Goal: Information Seeking & Learning: Find specific fact

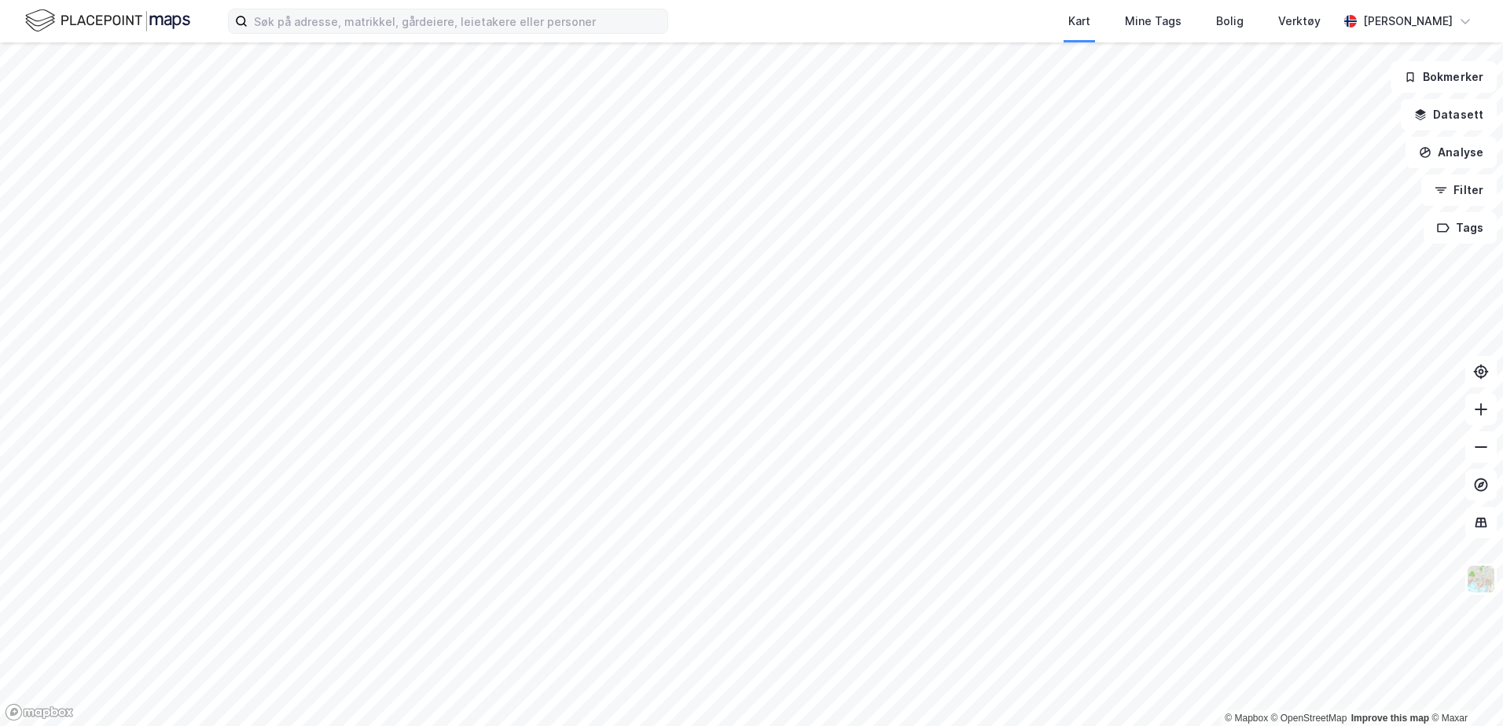
click at [289, 33] on label at bounding box center [448, 21] width 440 height 25
click at [289, 33] on input at bounding box center [458, 21] width 420 height 24
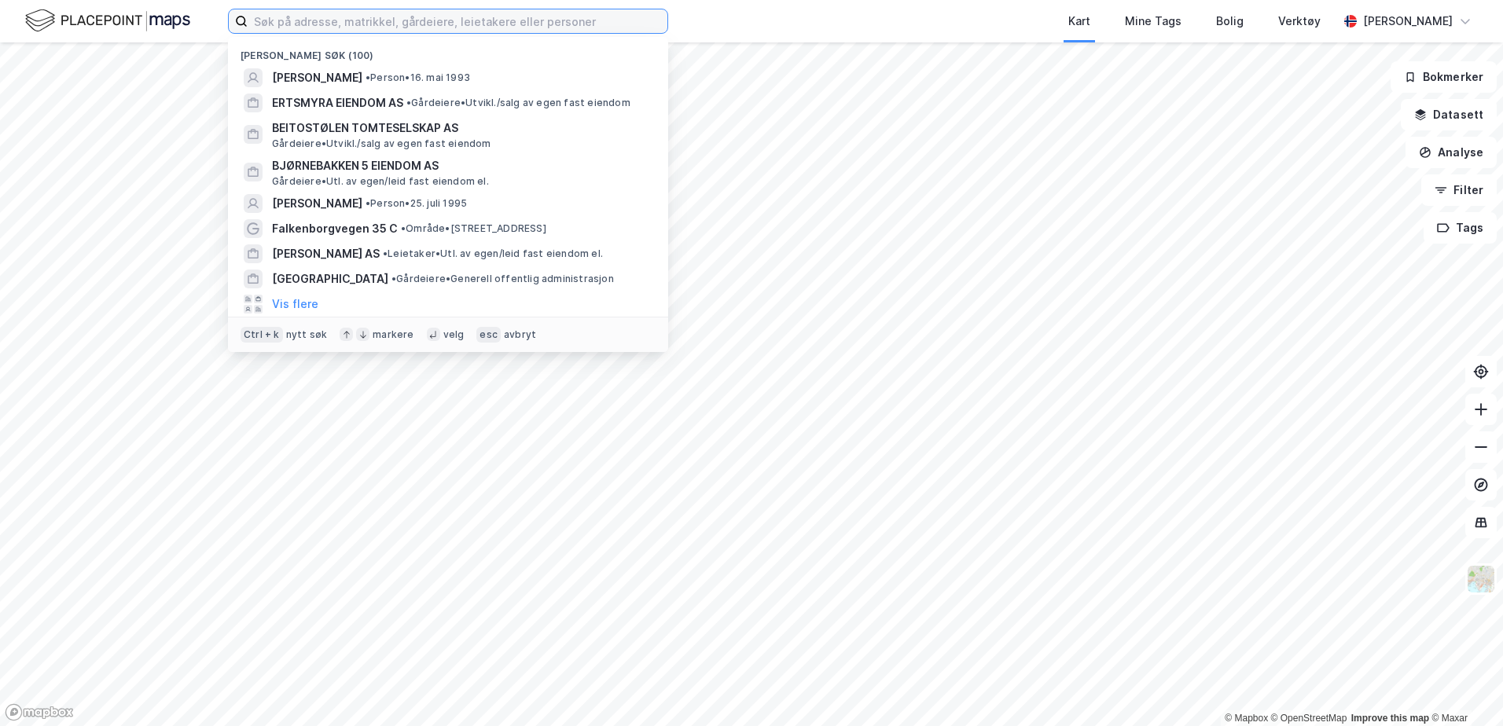
click at [329, 23] on input at bounding box center [458, 21] width 420 height 24
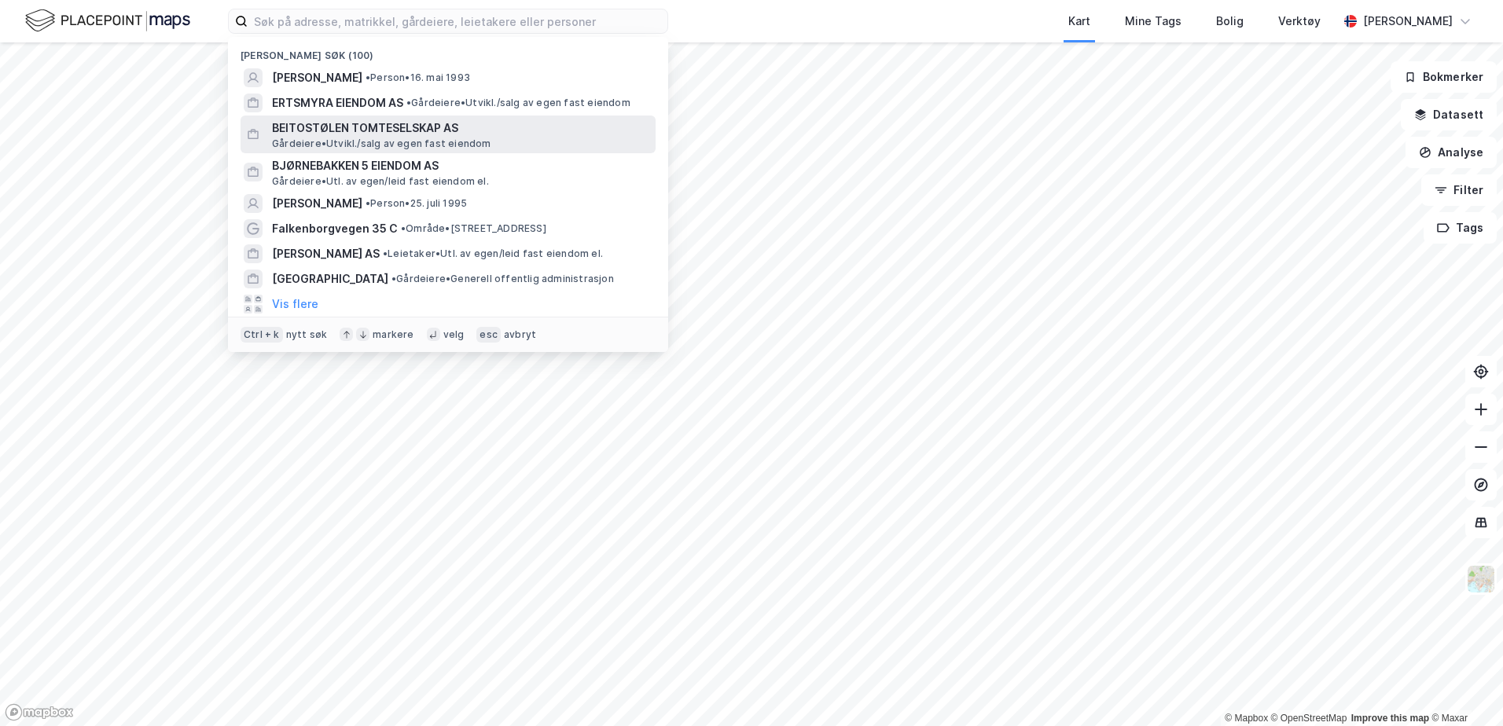
click at [381, 132] on span "BEITOSTØLEN TOMTESELSKAP AS" at bounding box center [460, 128] width 377 height 19
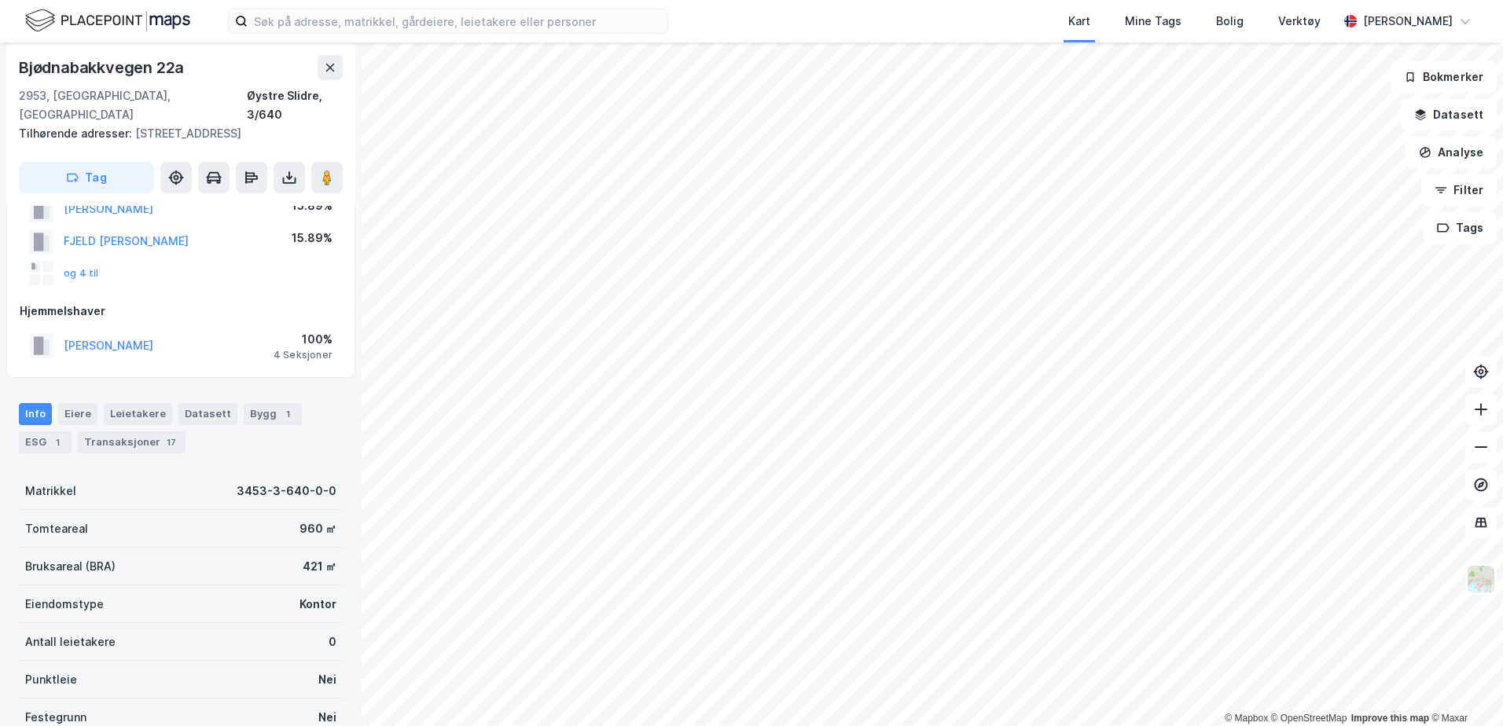
scroll to position [321, 0]
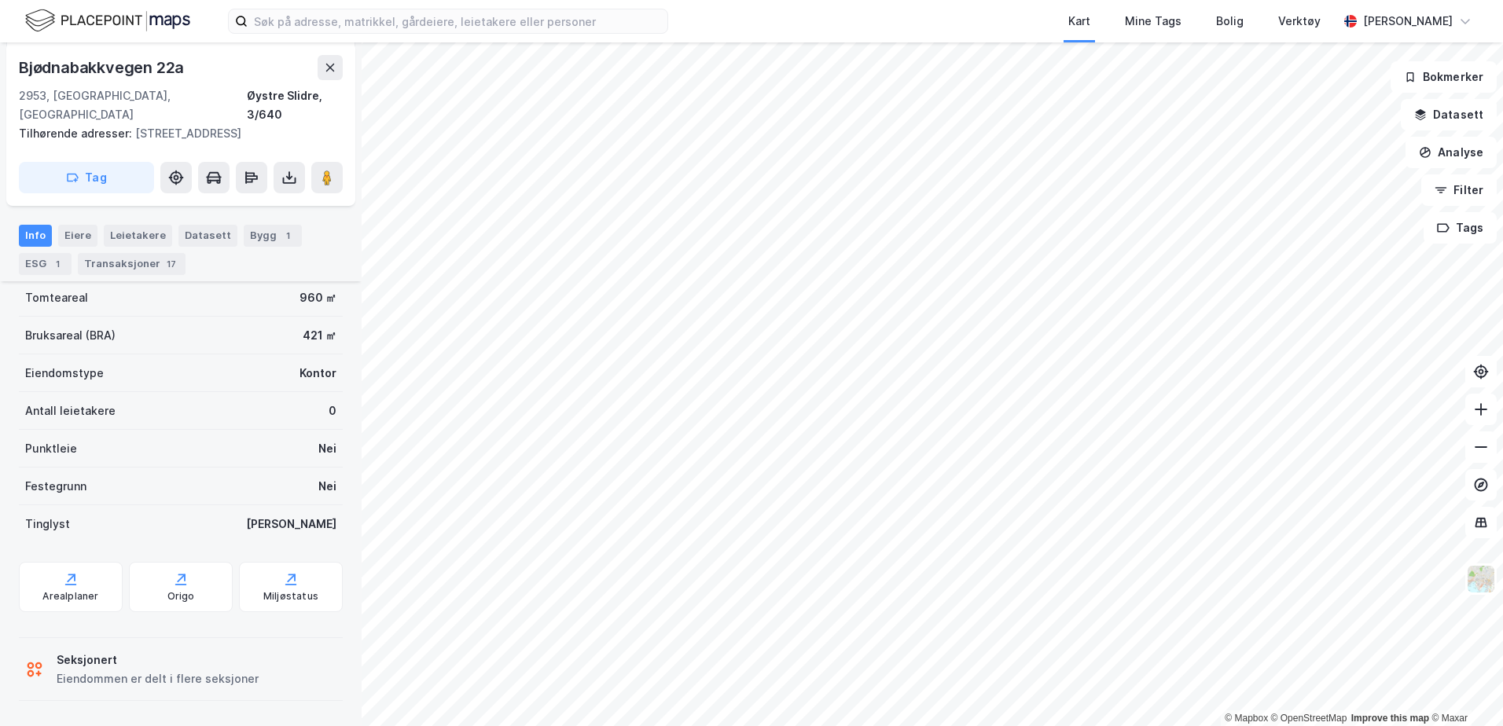
click at [83, 666] on div "Seksjonert" at bounding box center [158, 660] width 202 height 19
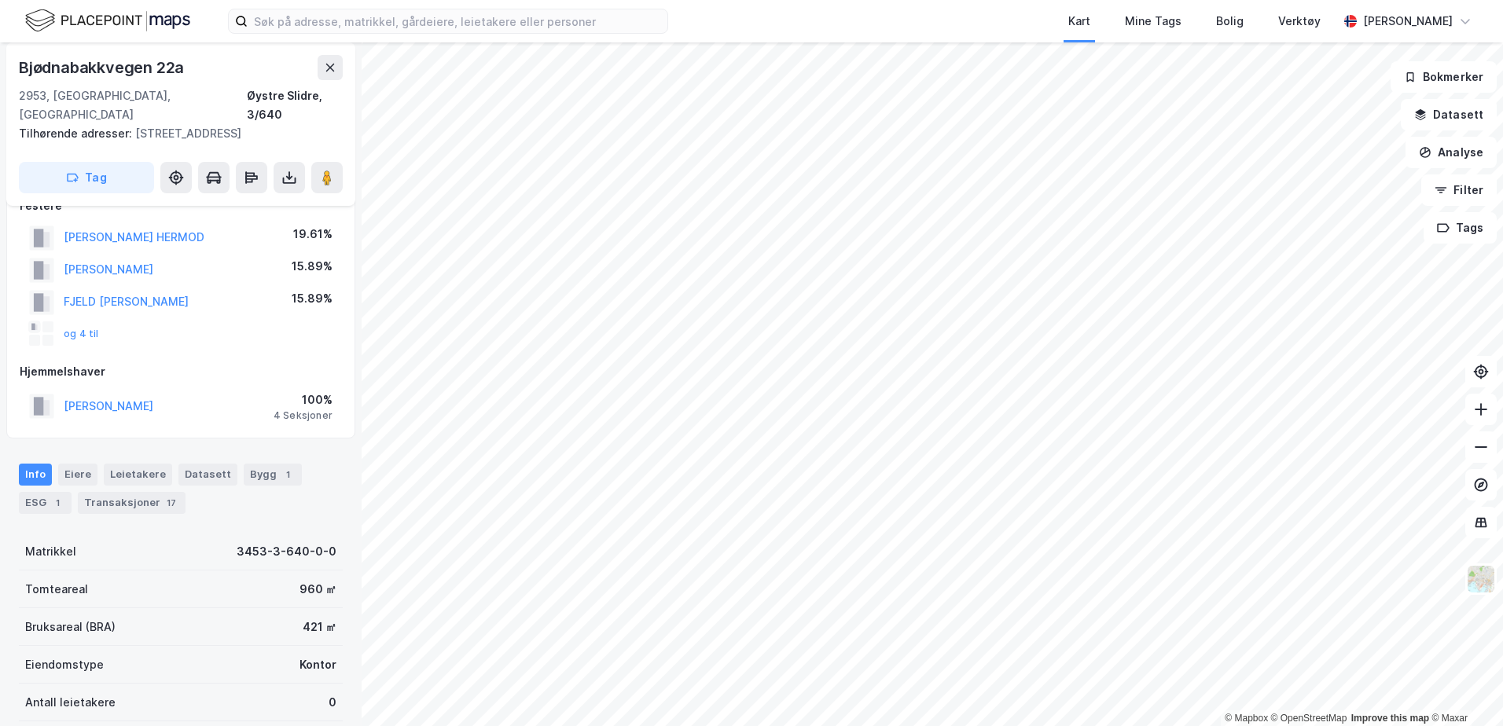
scroll to position [6, 0]
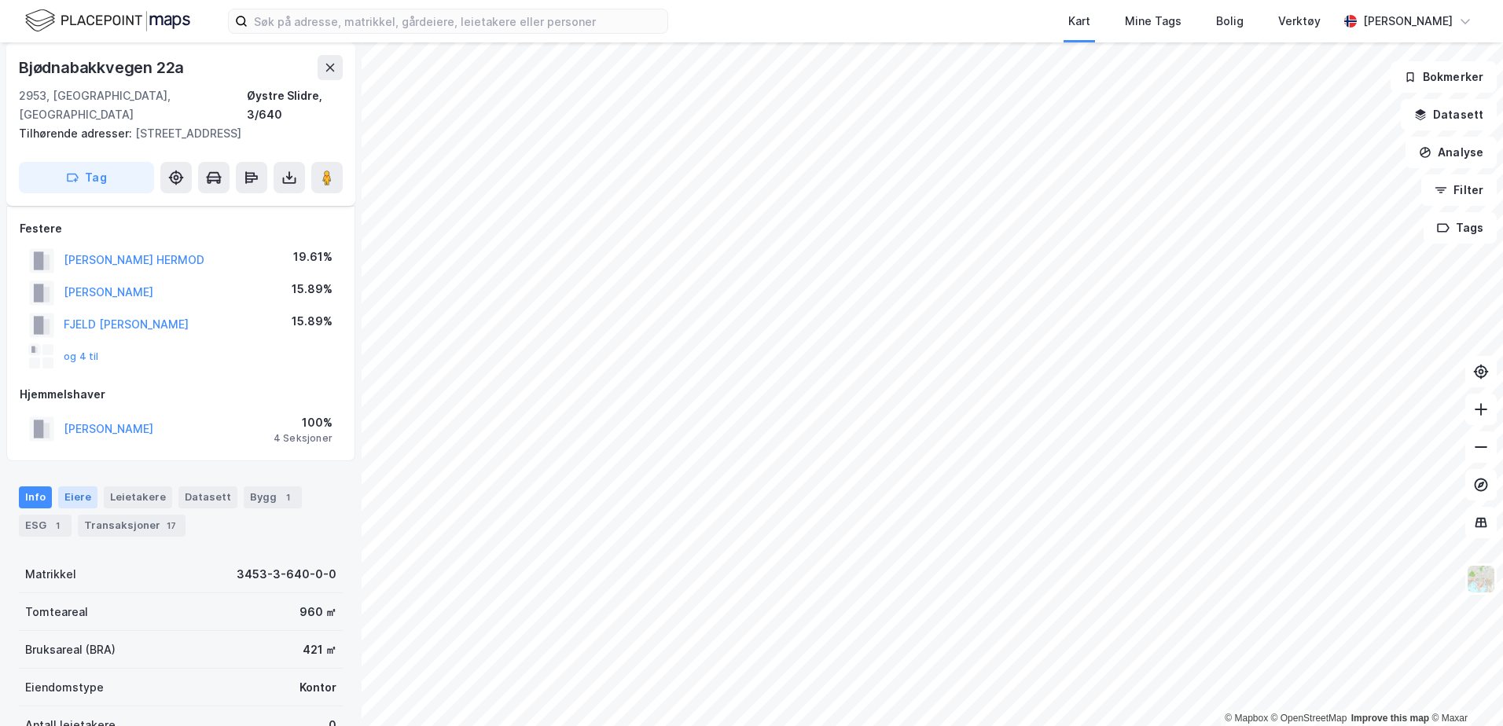
click at [75, 492] on div "Eiere" at bounding box center [77, 498] width 39 height 22
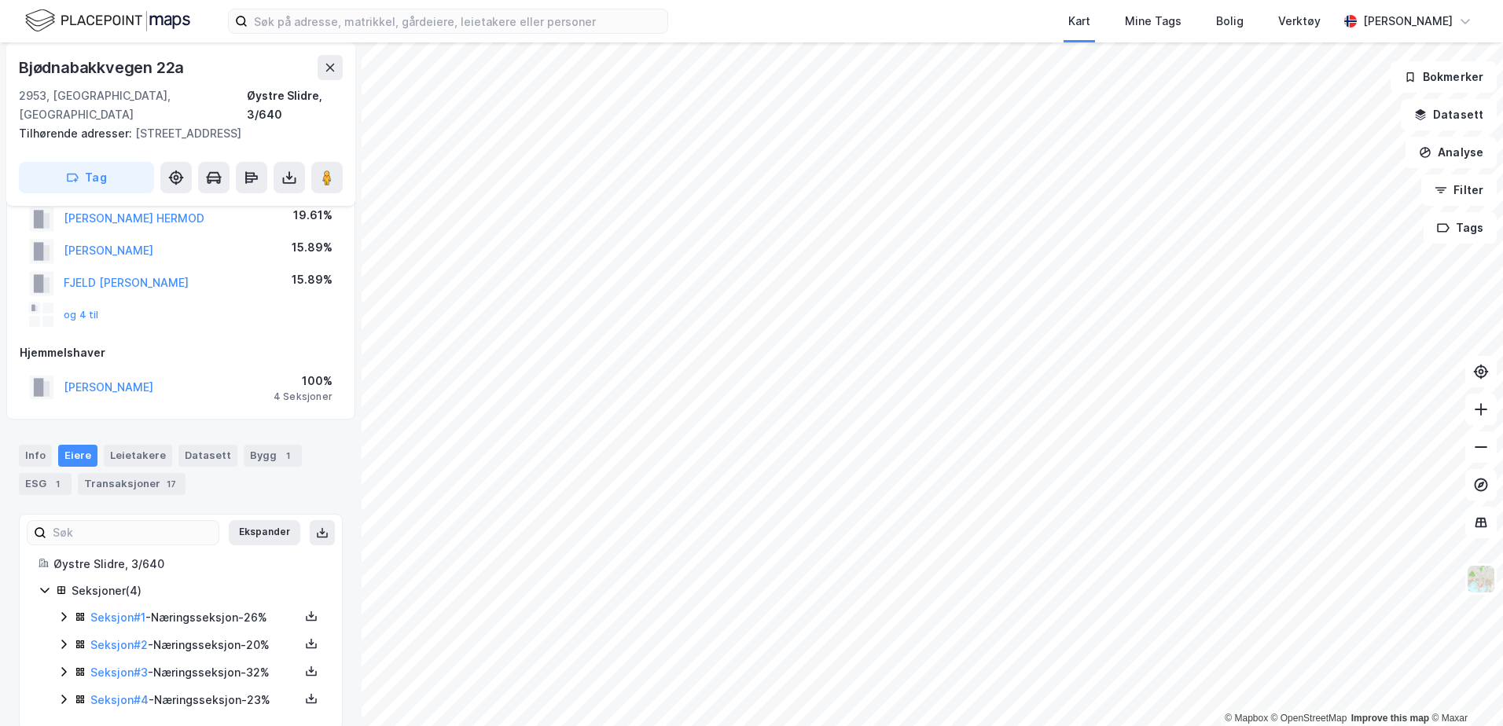
scroll to position [71, 0]
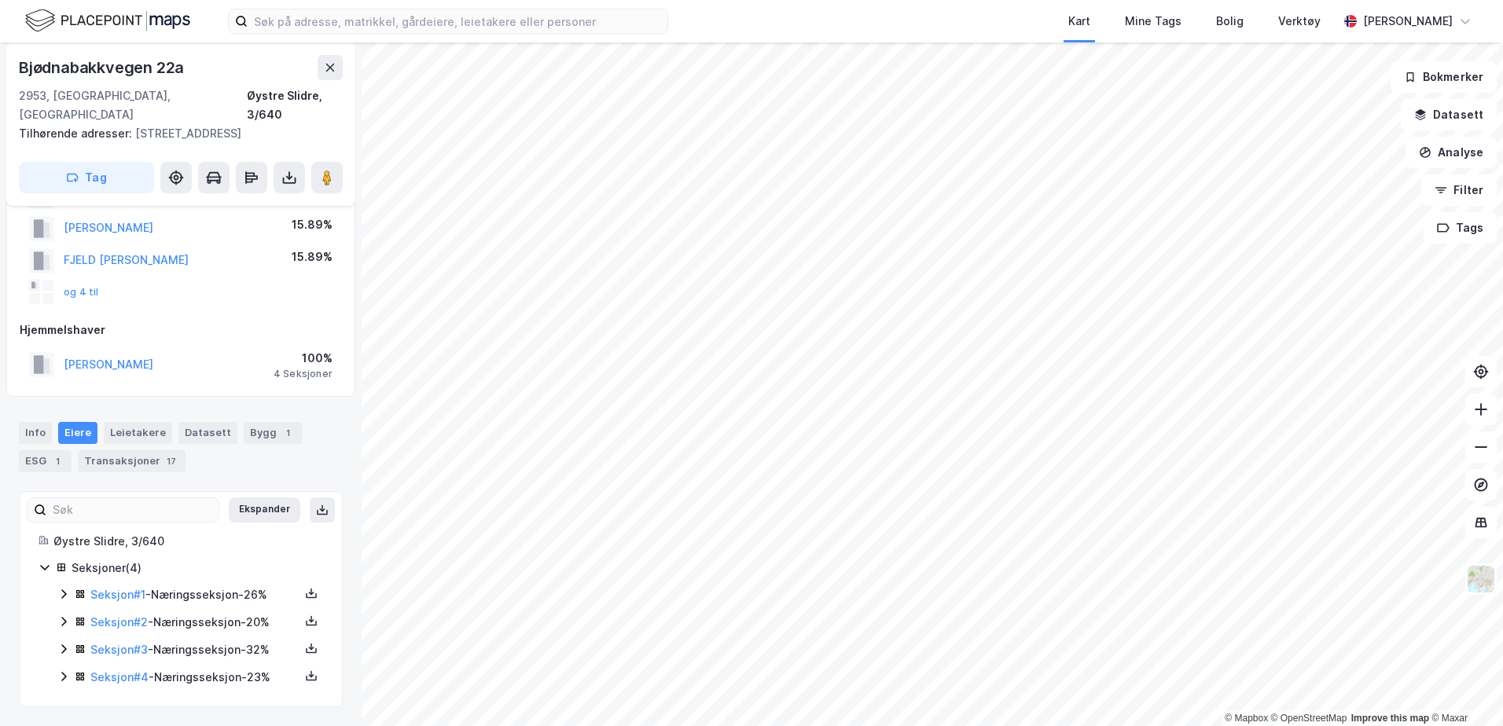
click at [61, 595] on icon at bounding box center [63, 594] width 13 height 13
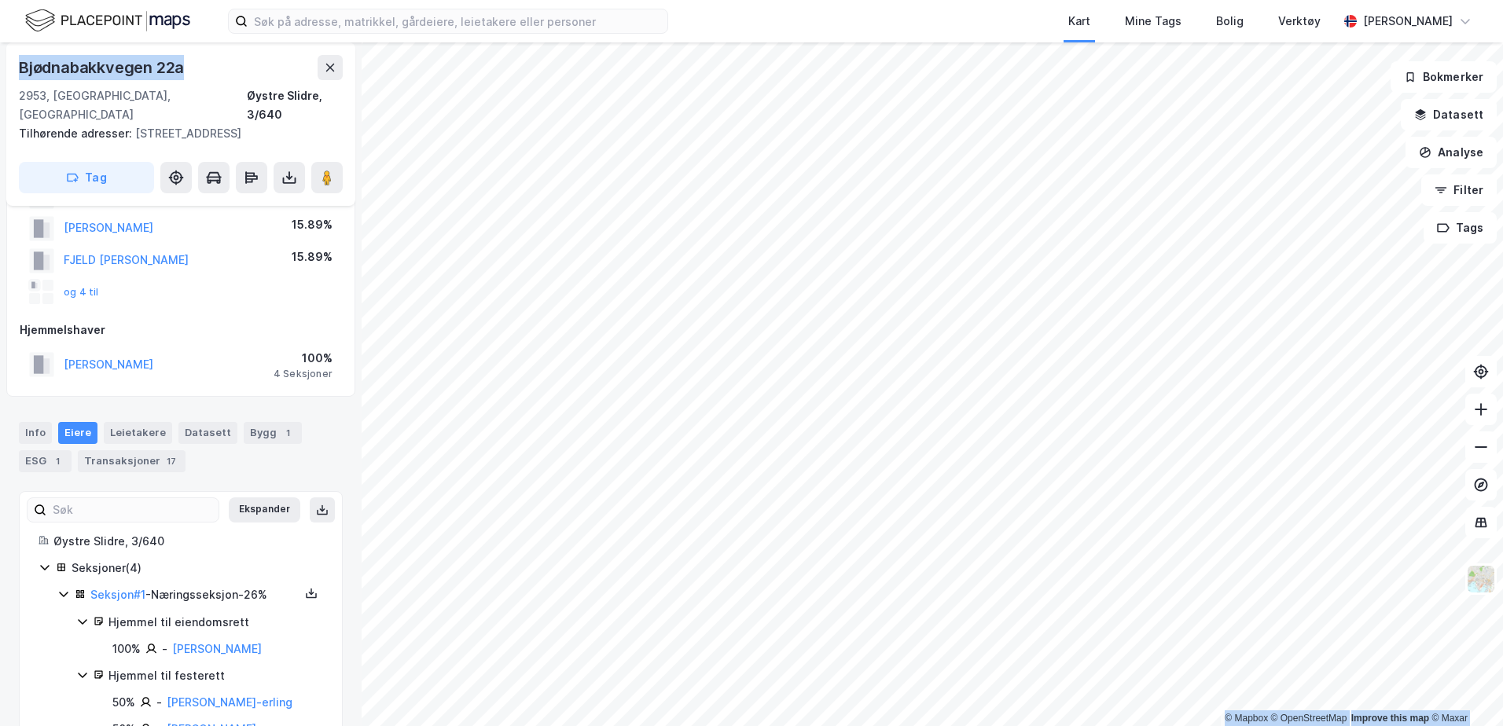
drag, startPoint x: 191, startPoint y: 57, endPoint x: -3, endPoint y: 64, distance: 194.3
click at [0, 64] on html "Kart Mine Tags Bolig Verktøy [PERSON_NAME] © Mapbox © OpenStreetMap Improve thi…" at bounding box center [751, 363] width 1503 height 726
copy div "© Mapbox © OpenStreetMap Improve this map © Maxar [STREET_ADDRESS]"
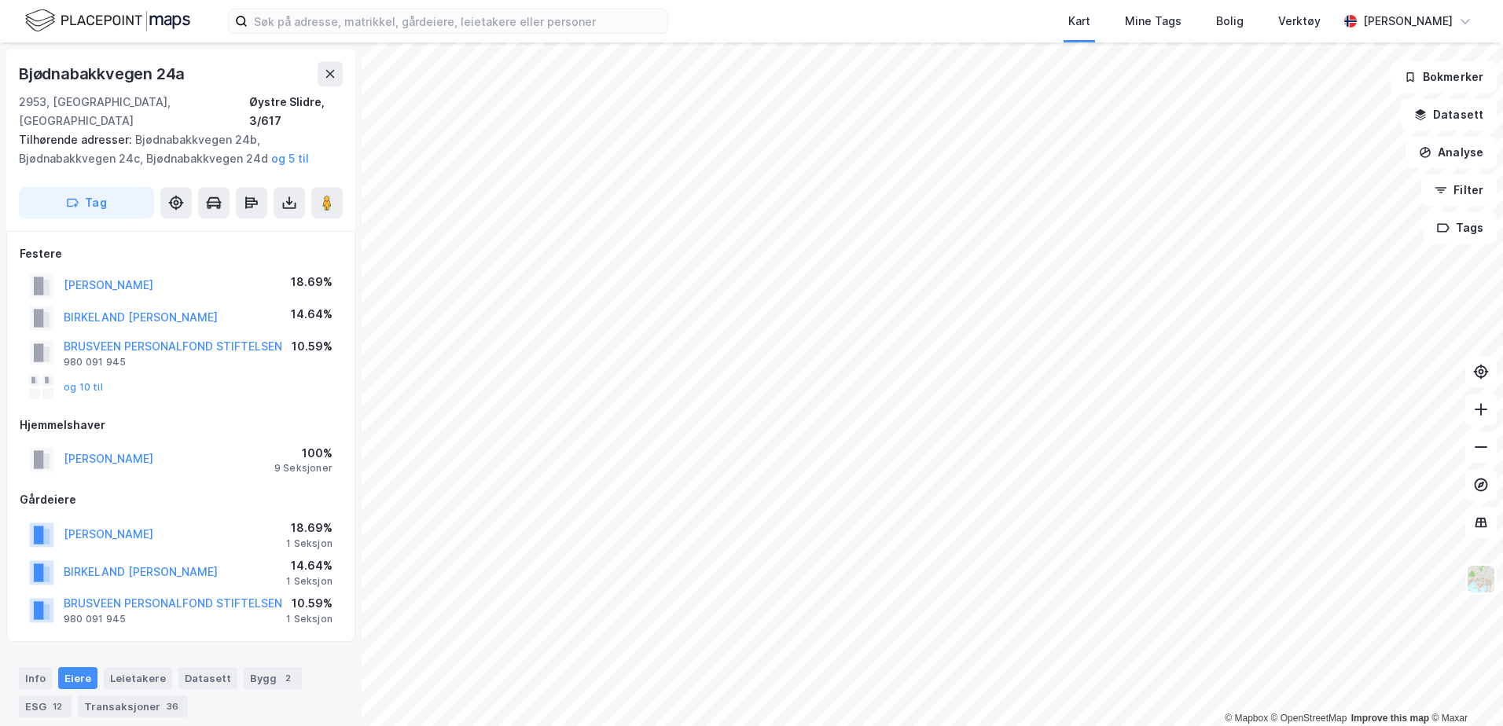
click at [83, 375] on div "og 10 til" at bounding box center [66, 387] width 74 height 25
click at [0, 0] on button "og 10 til" at bounding box center [0, 0] width 0 height 0
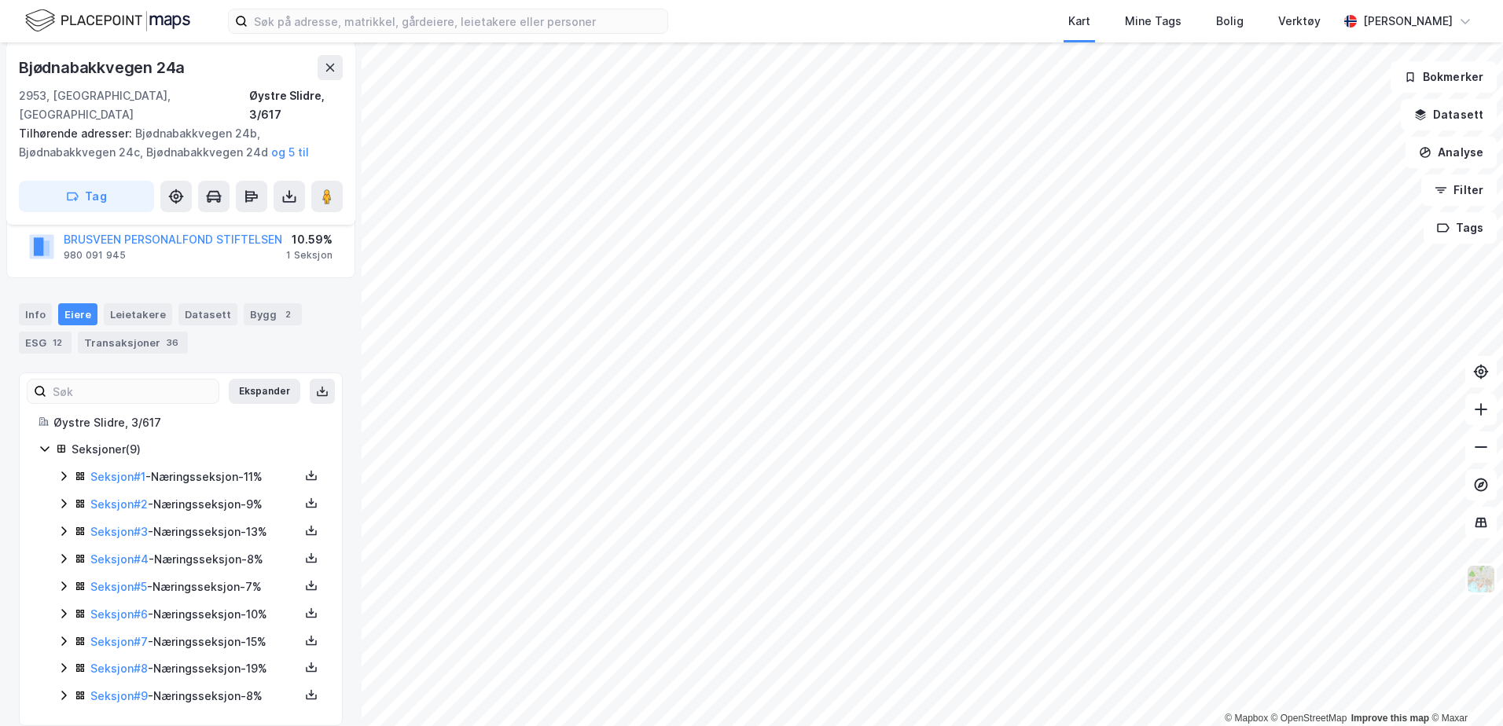
click at [73, 468] on div "Seksjon # 1 - Næringsseksjon - 11%" at bounding box center [190, 478] width 266 height 20
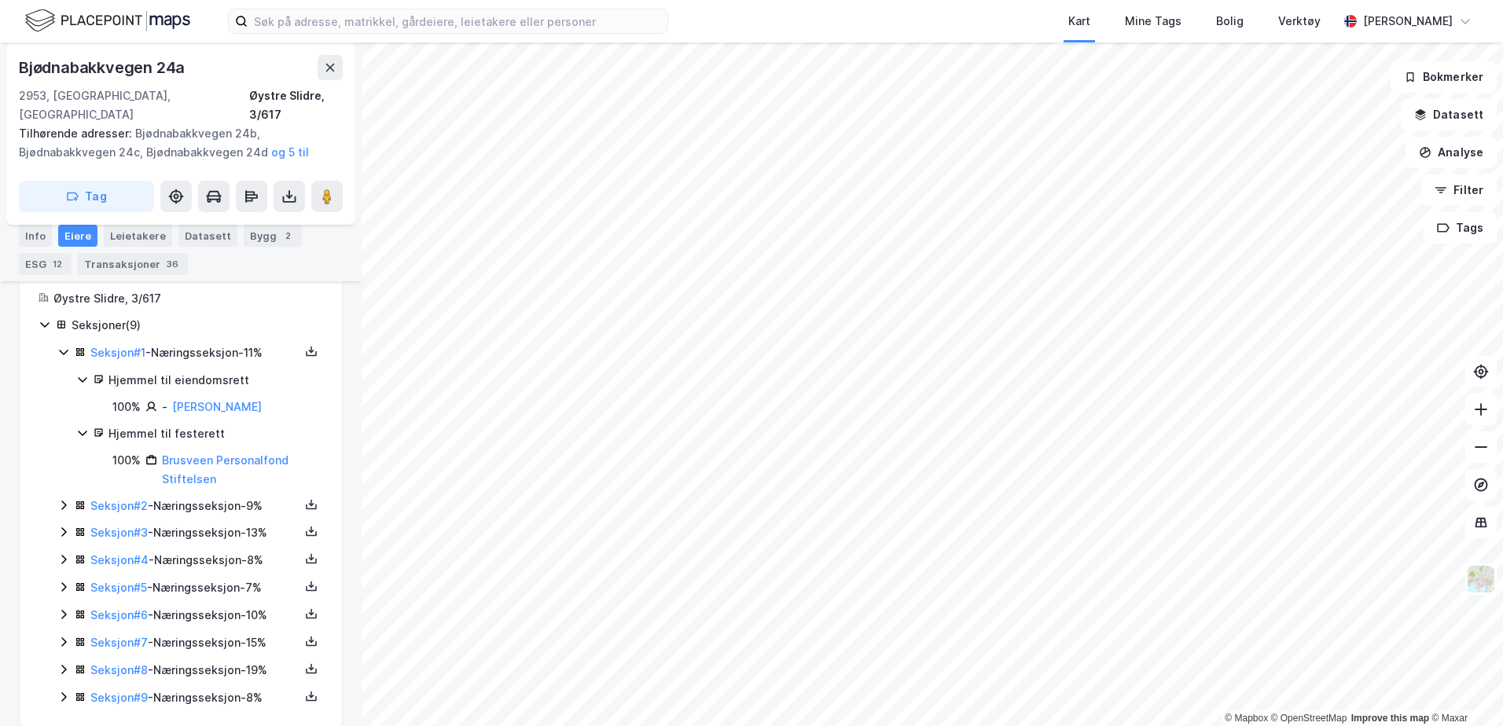
scroll to position [490, 0]
click at [67, 498] on icon at bounding box center [63, 504] width 13 height 13
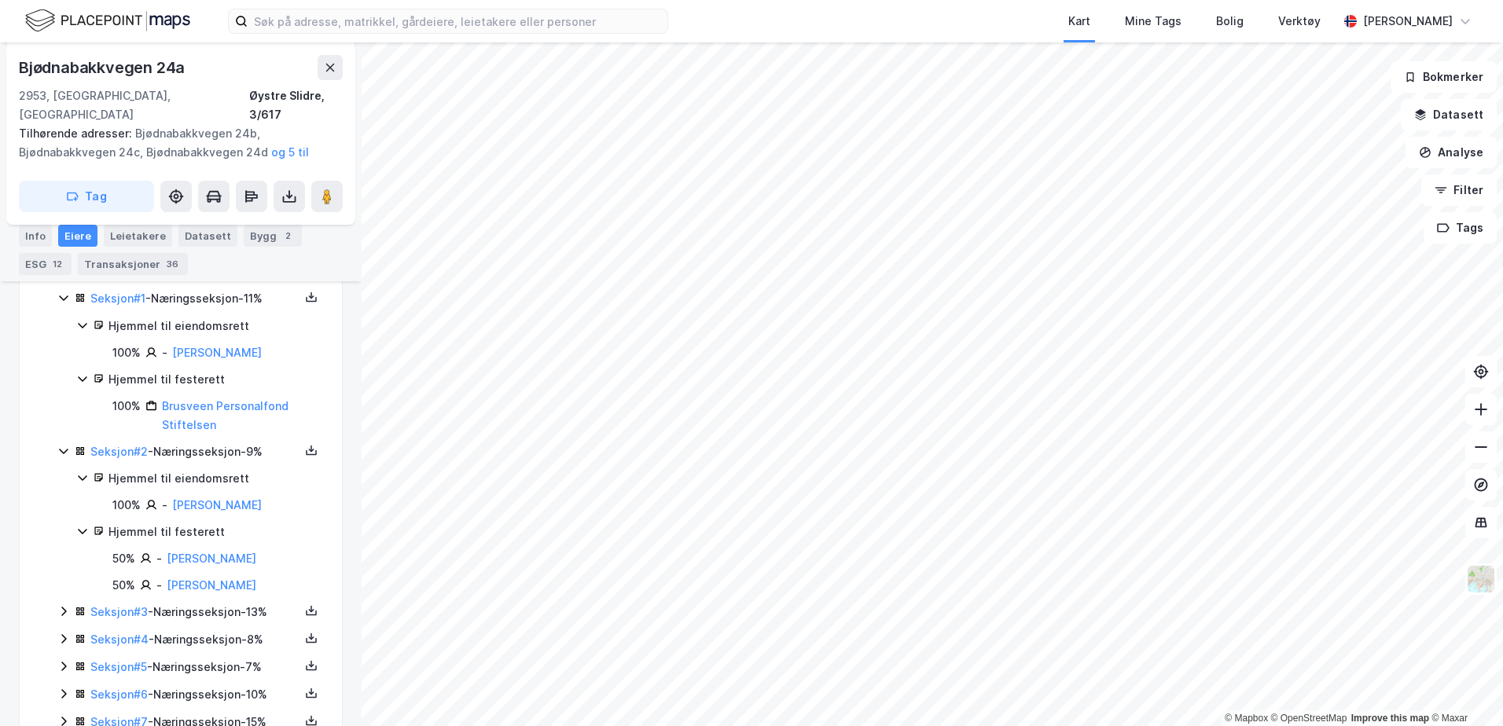
scroll to position [568, 0]
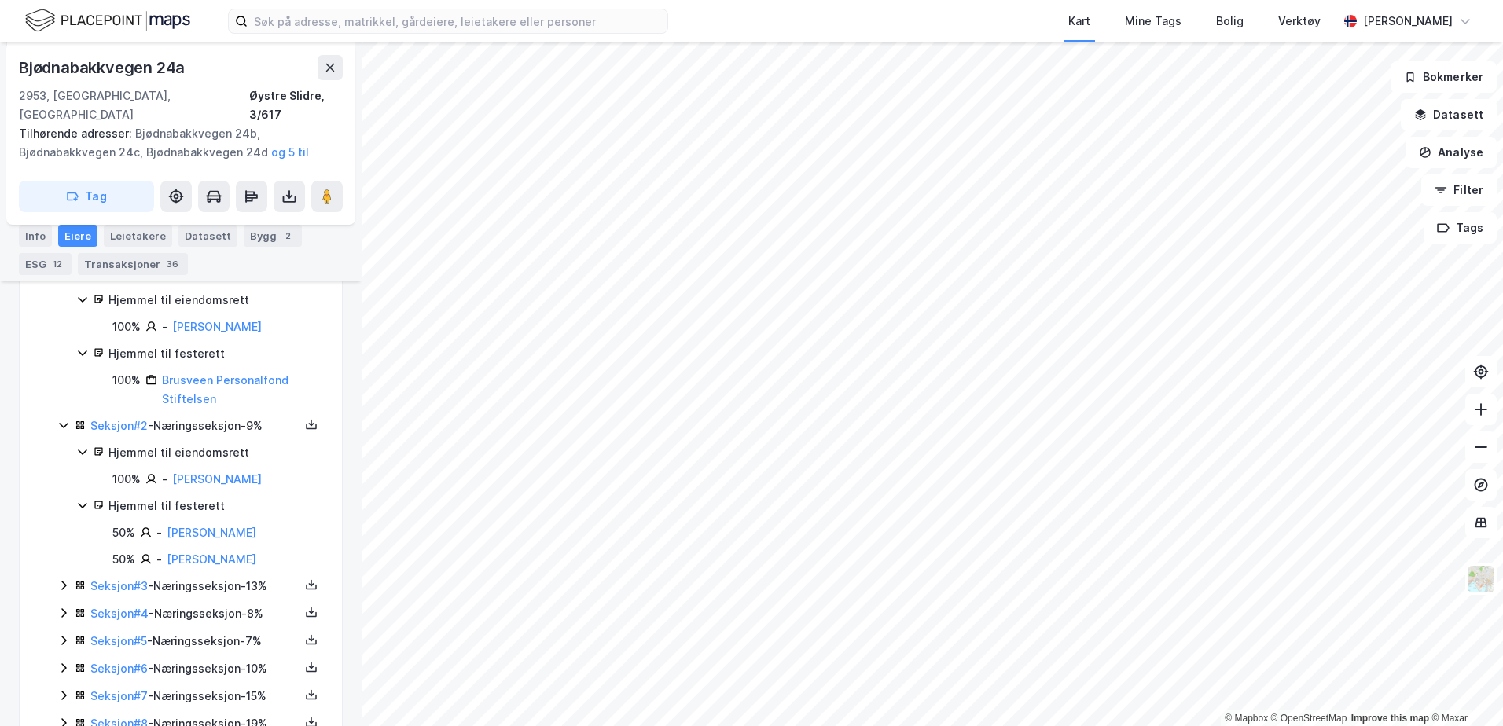
click at [64, 581] on icon at bounding box center [63, 585] width 5 height 9
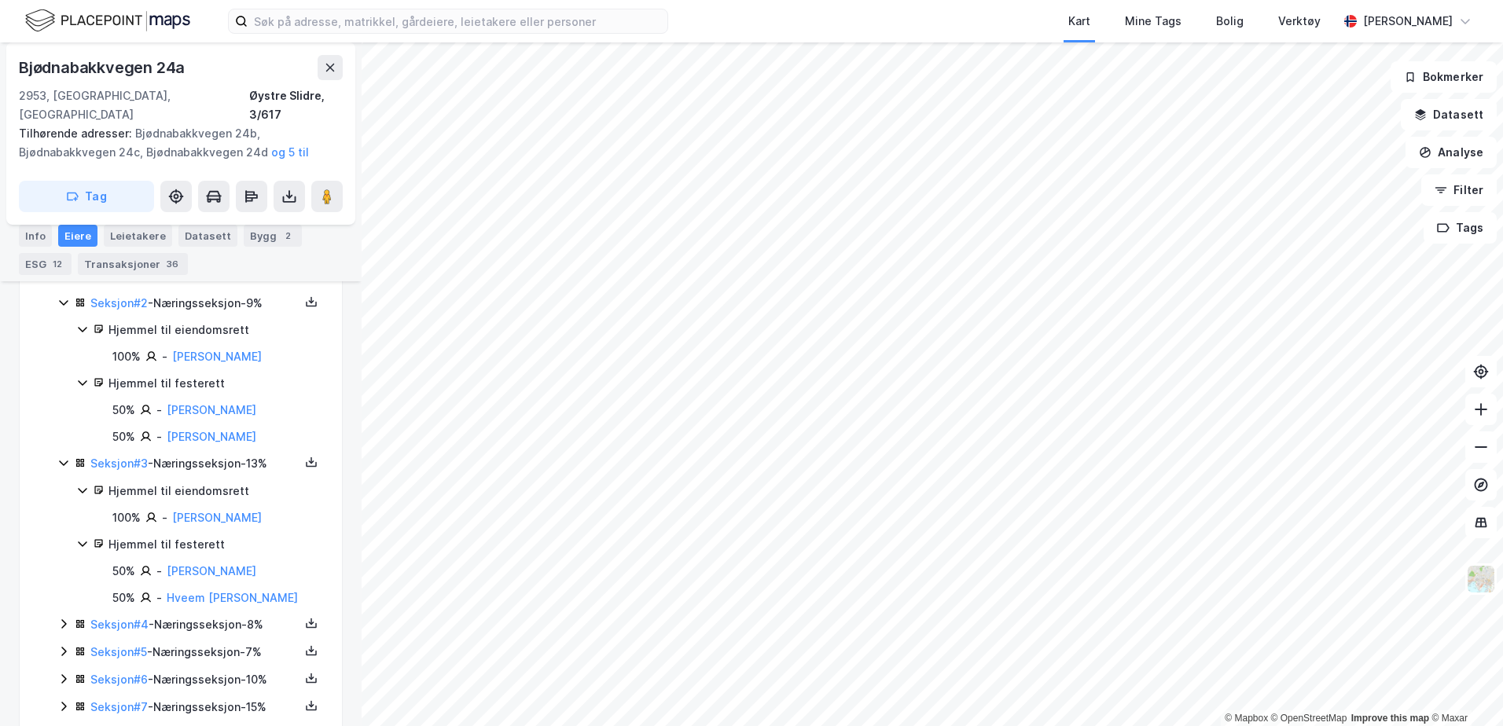
scroll to position [726, 0]
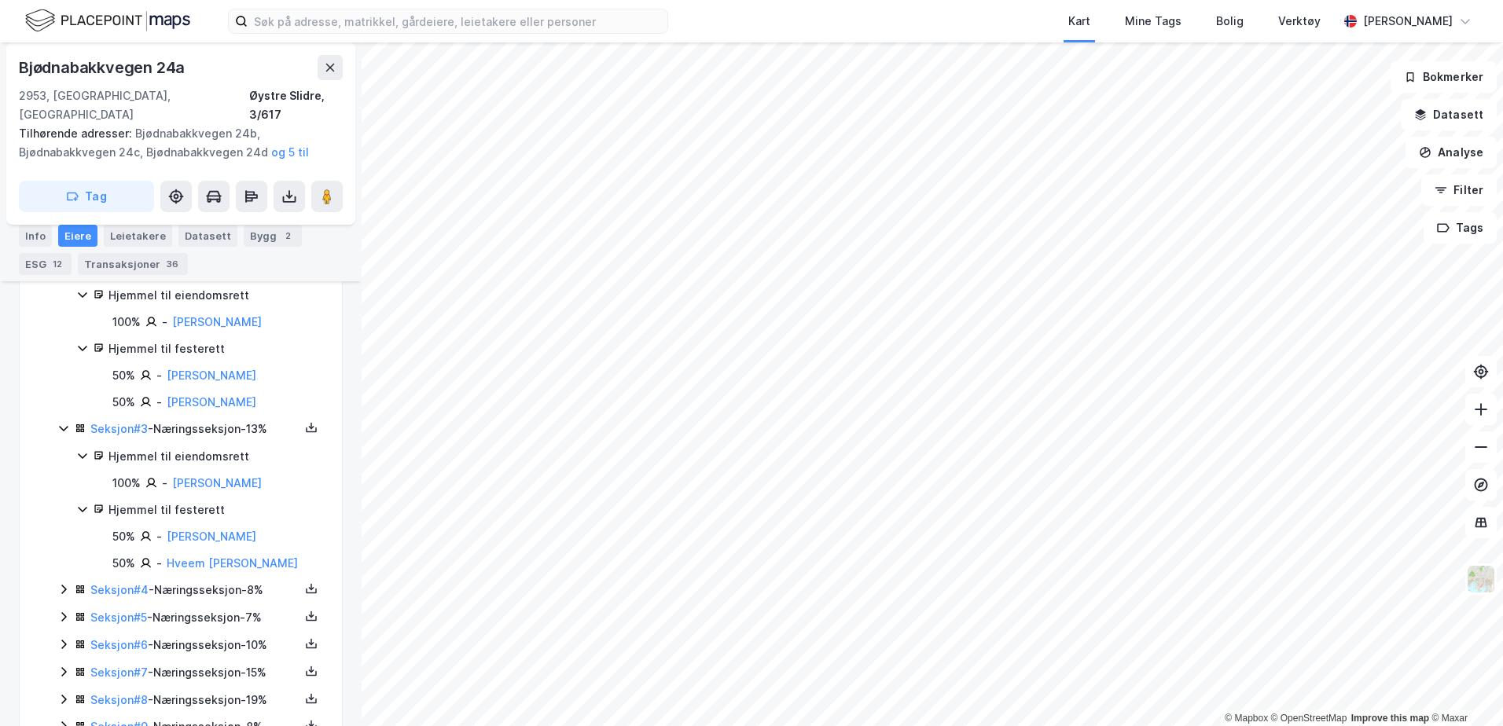
click at [57, 581] on div "Seksjon # 4 - Næringsseksjon - 8%" at bounding box center [190, 591] width 266 height 20
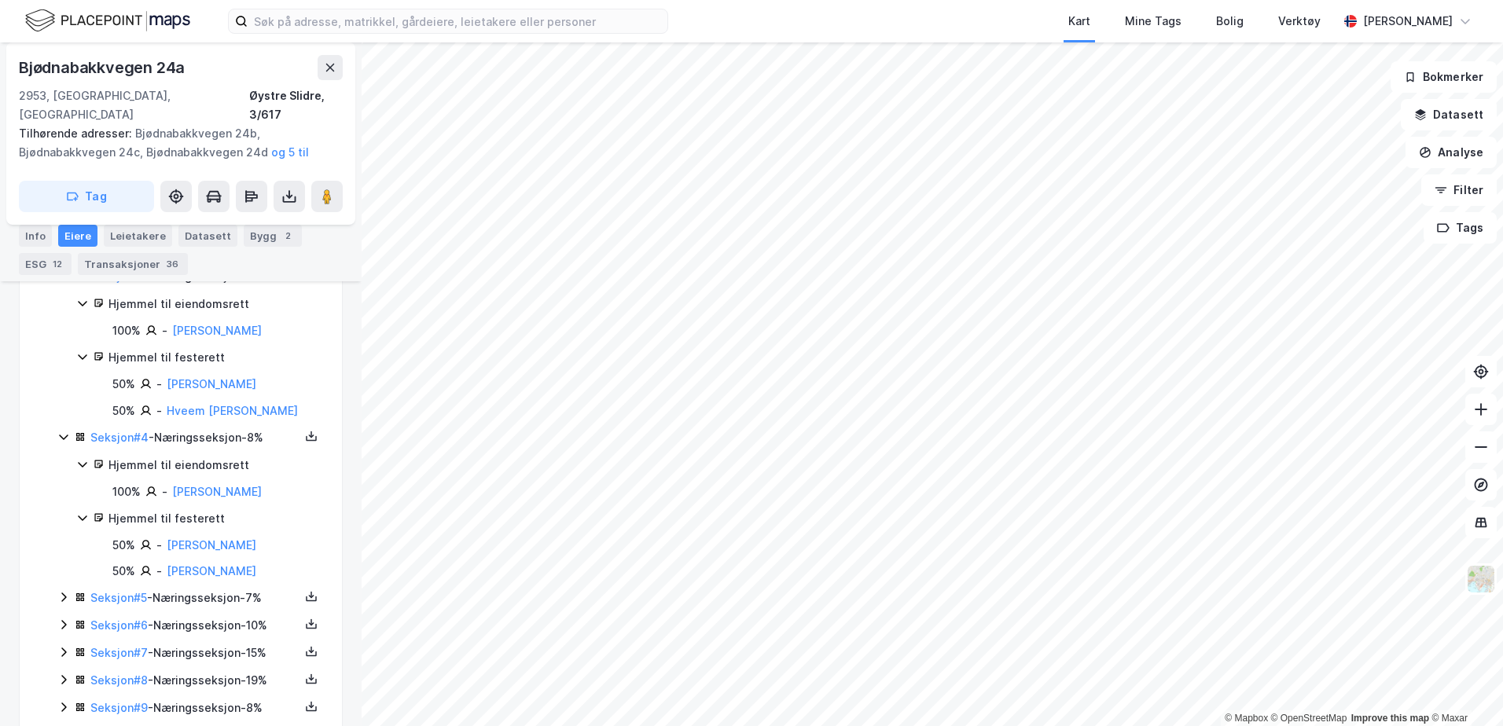
scroll to position [883, 0]
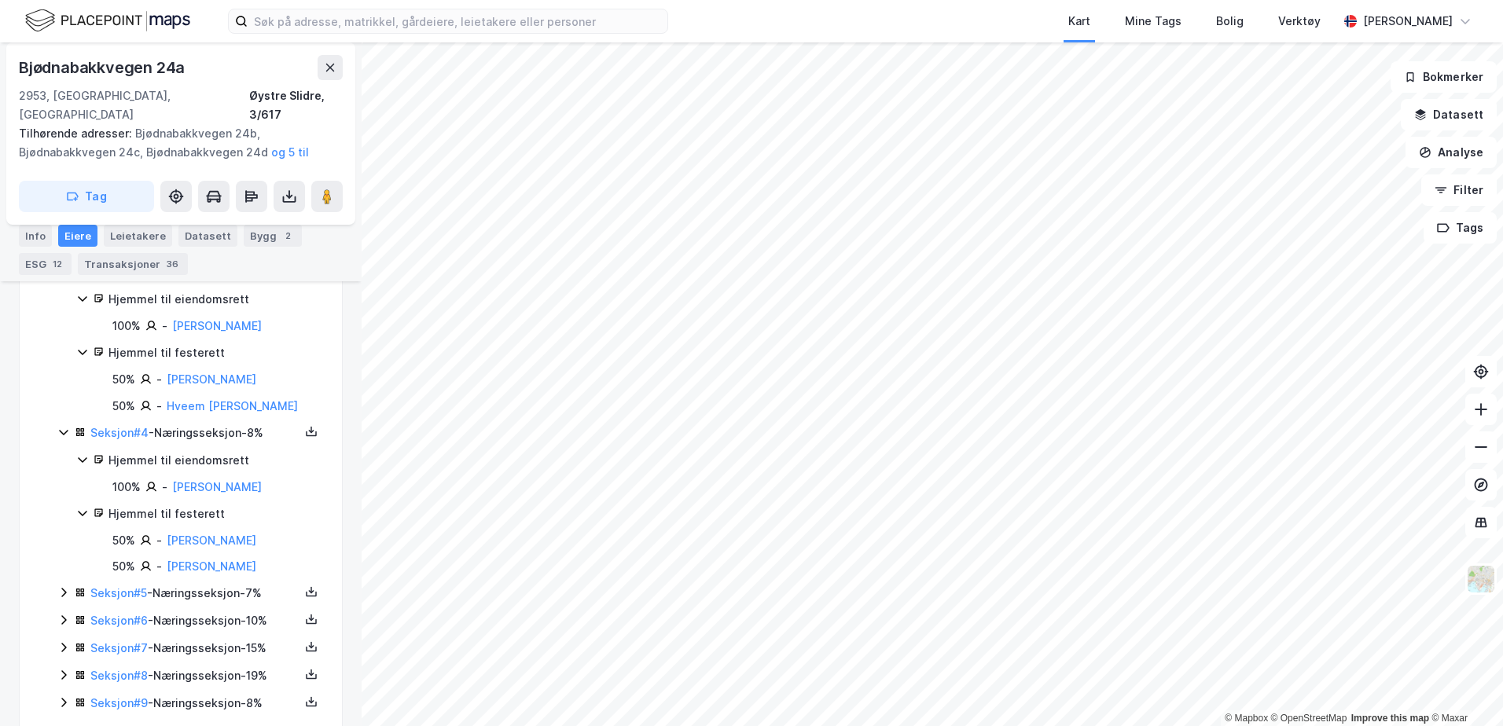
click at [64, 587] on icon at bounding box center [63, 593] width 13 height 13
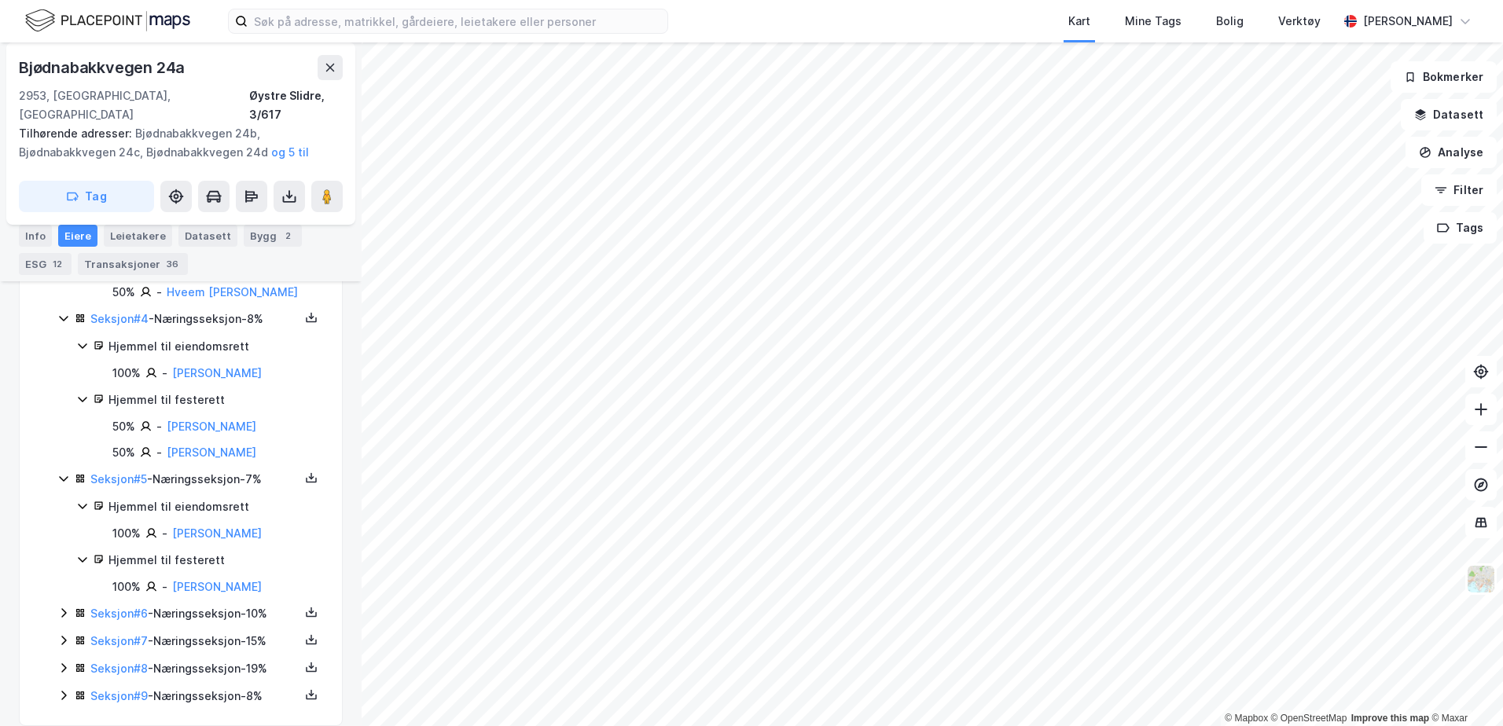
click at [62, 607] on icon at bounding box center [63, 613] width 13 height 13
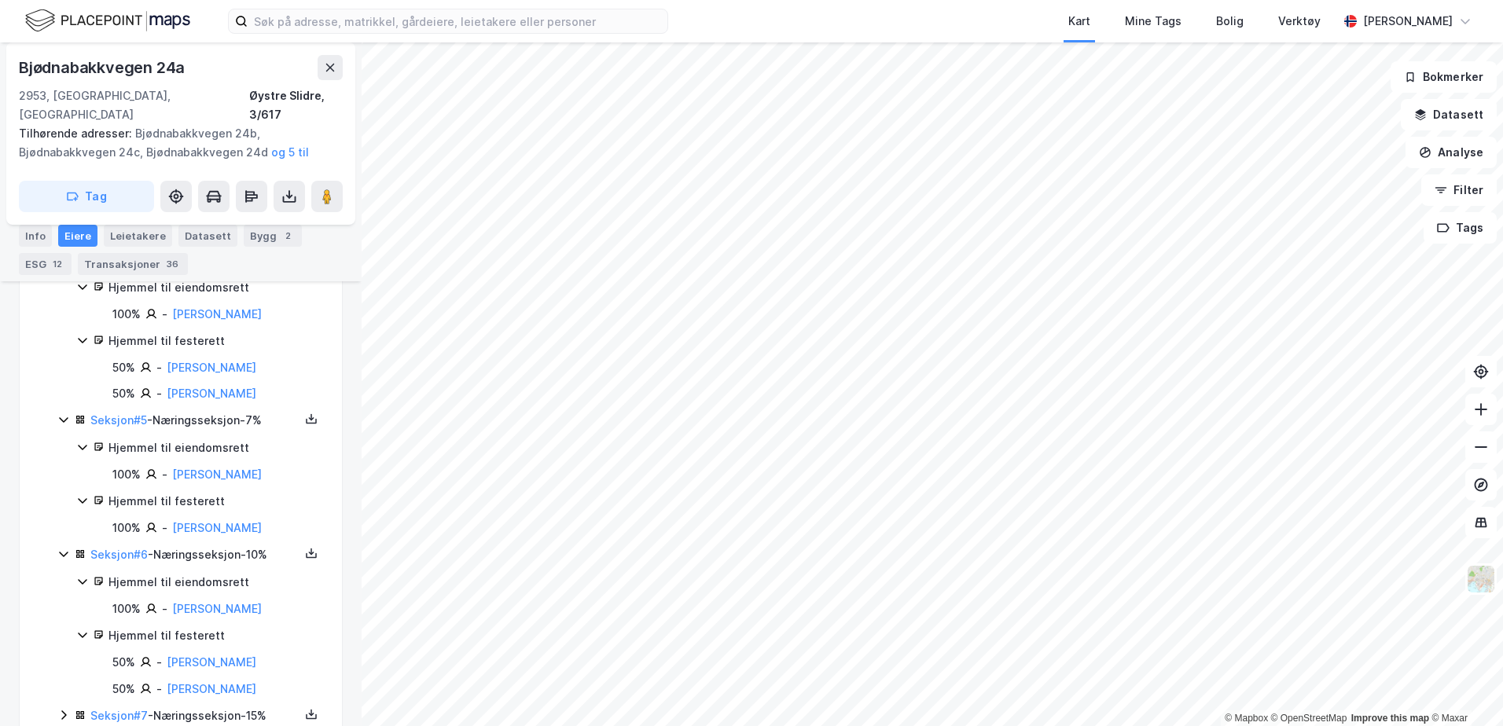
scroll to position [1131, 0]
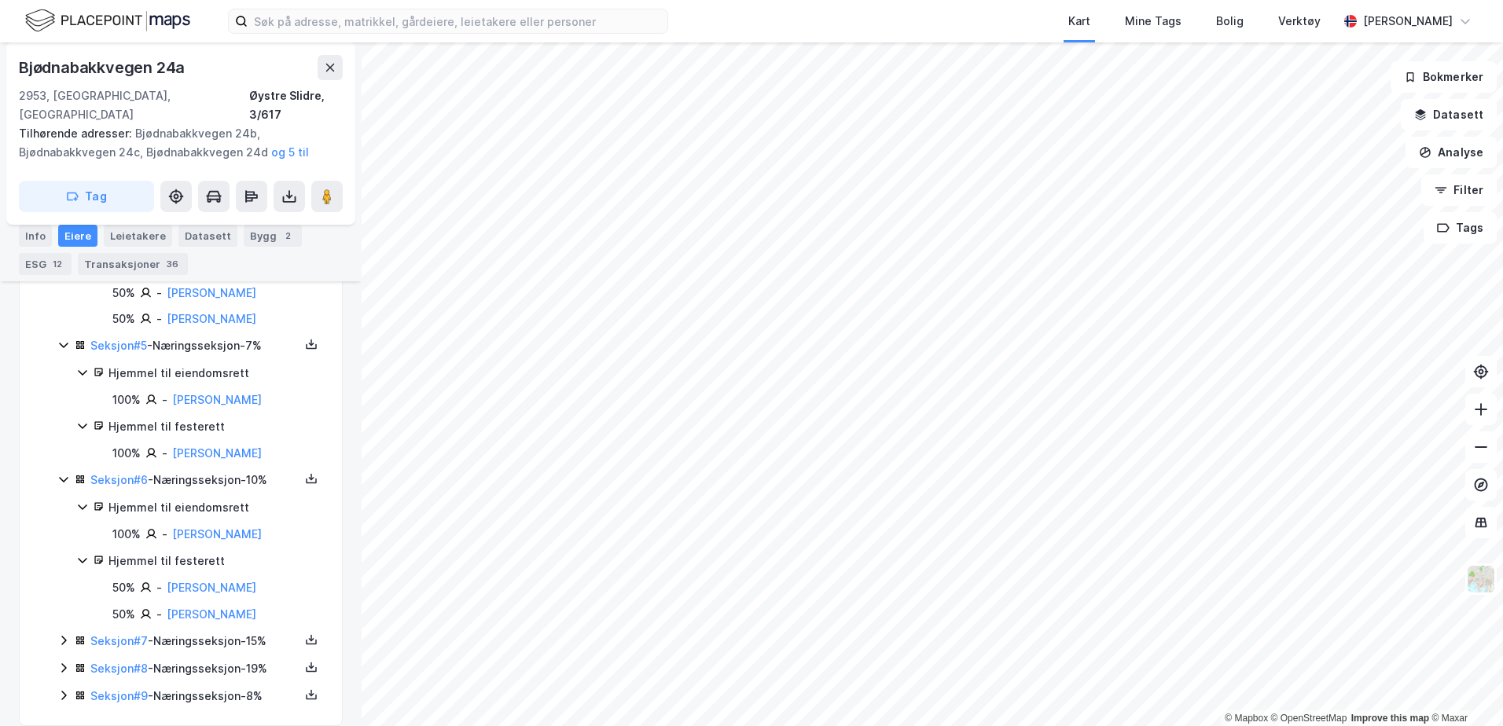
click at [67, 634] on icon at bounding box center [63, 640] width 13 height 13
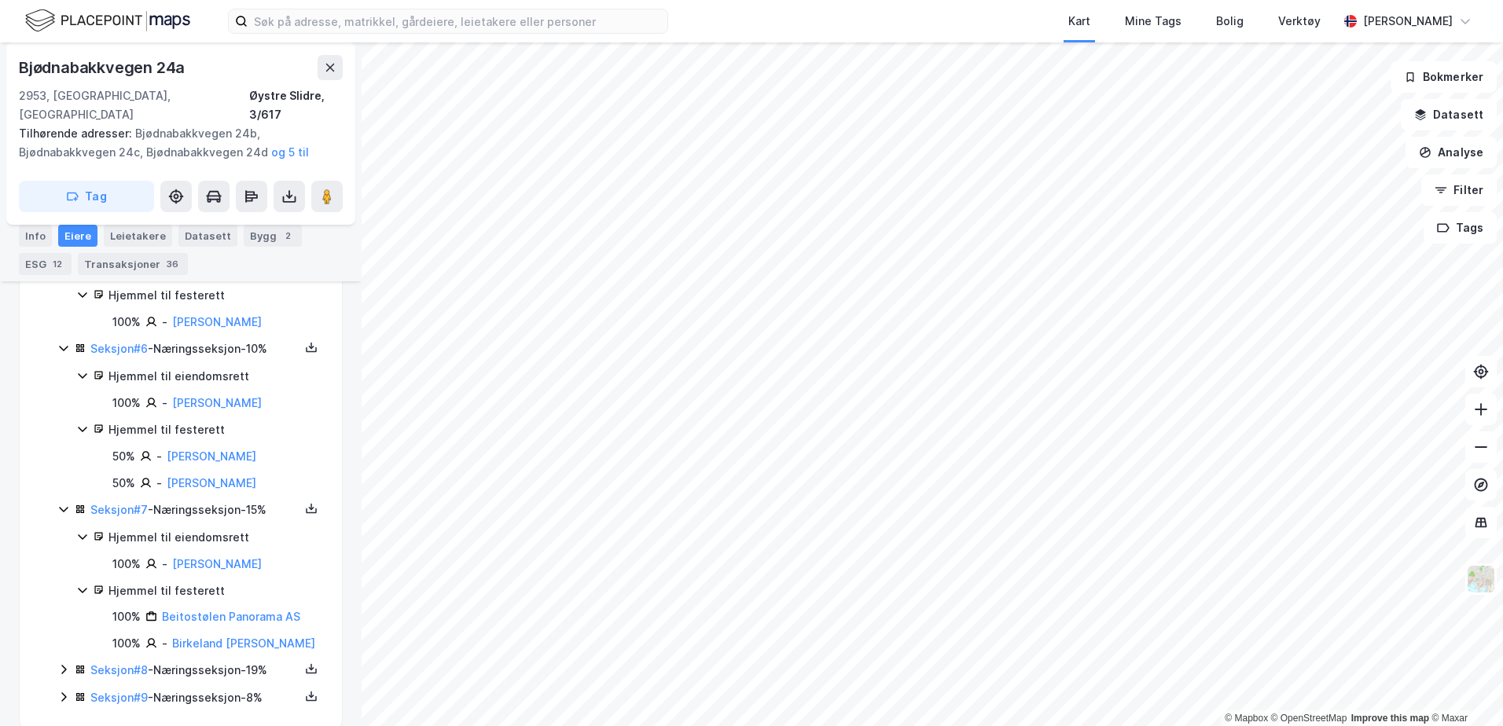
scroll to position [1263, 0]
click at [67, 640] on div "Seksjon # 1 - Næringsseksjon - 11% Hjemmel til eiendomsrett 100% - [PERSON_NAME…" at bounding box center [190, 137] width 266 height 1138
click at [64, 662] on icon at bounding box center [63, 668] width 13 height 13
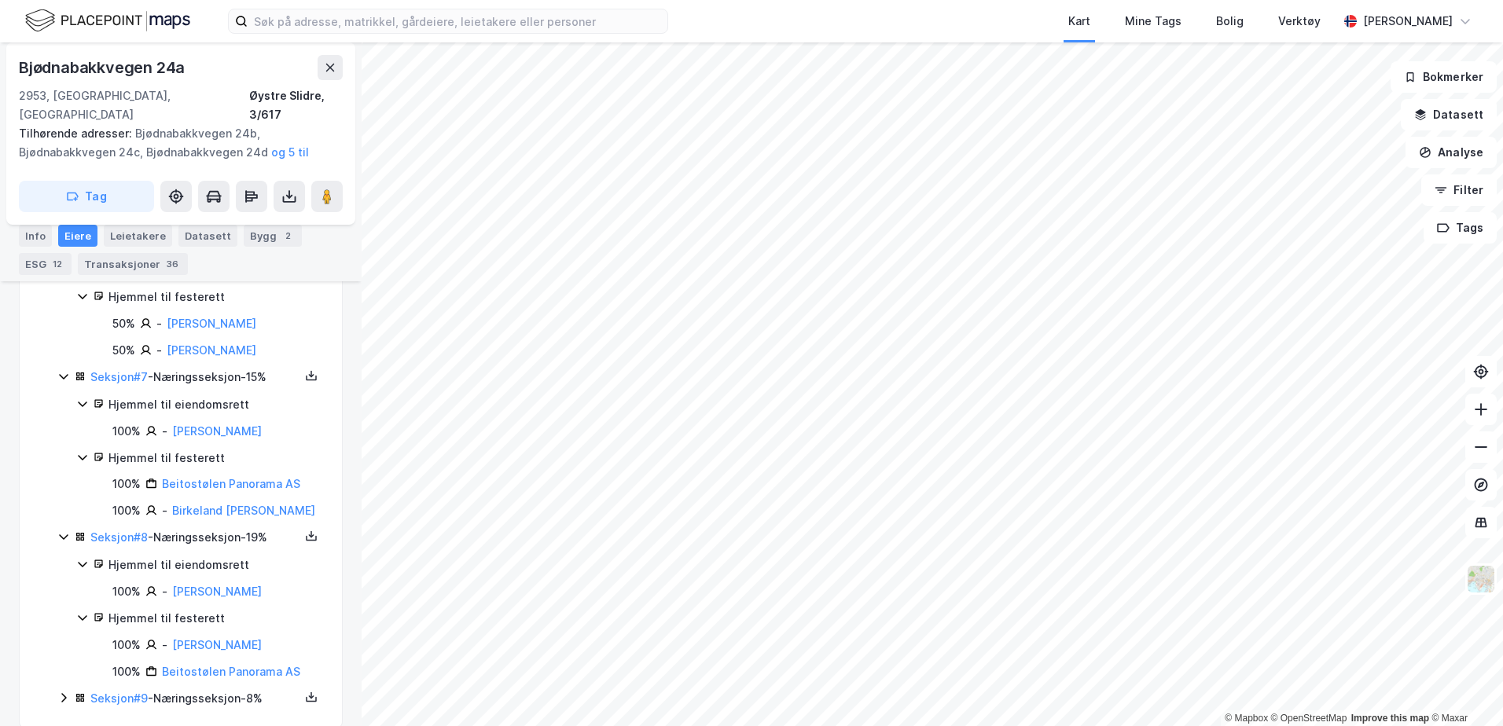
scroll to position [1397, 0]
click at [63, 691] on icon at bounding box center [63, 695] width 5 height 9
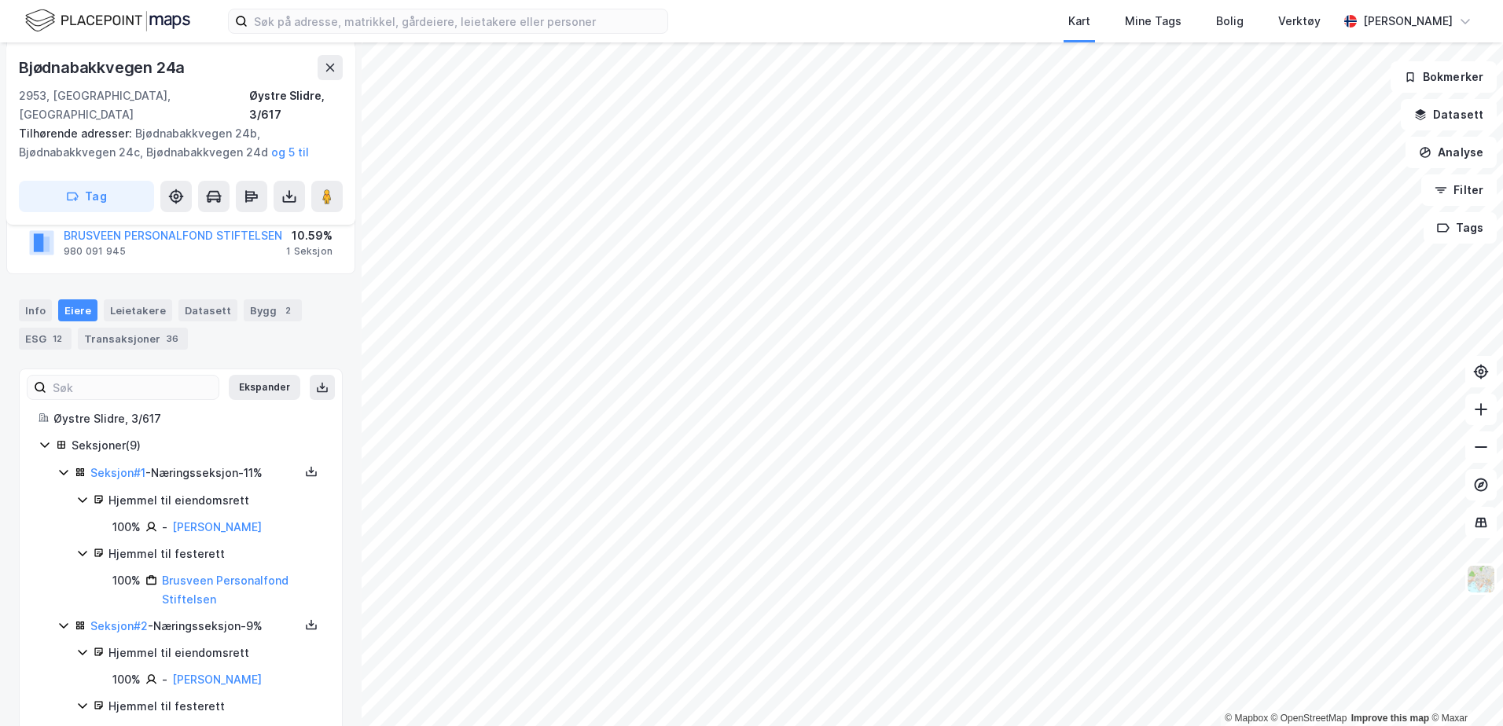
scroll to position [351, 0]
